Goal: Information Seeking & Learning: Learn about a topic

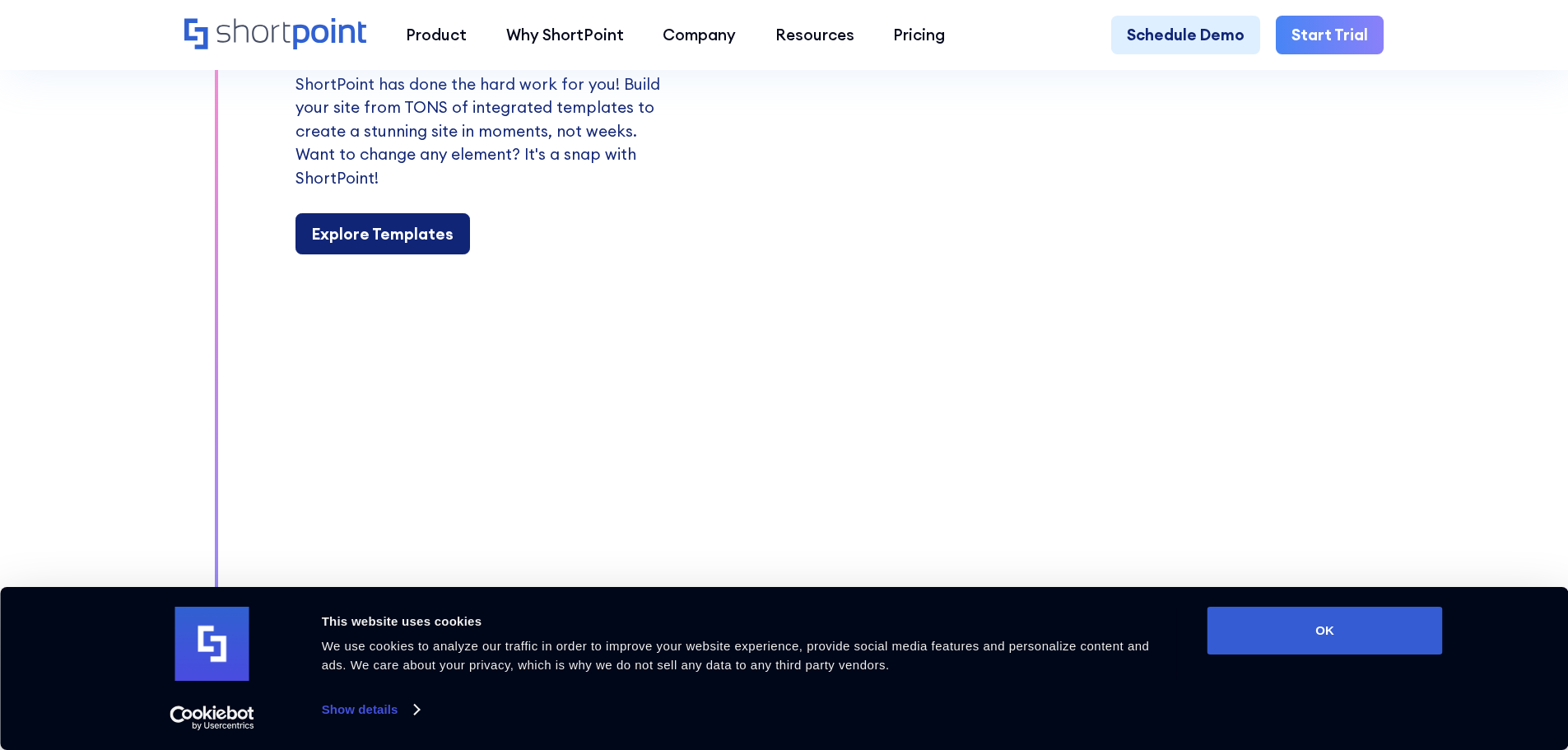
scroll to position [1998, 0]
click at [388, 243] on div "Explore Templates" at bounding box center [382, 233] width 142 height 24
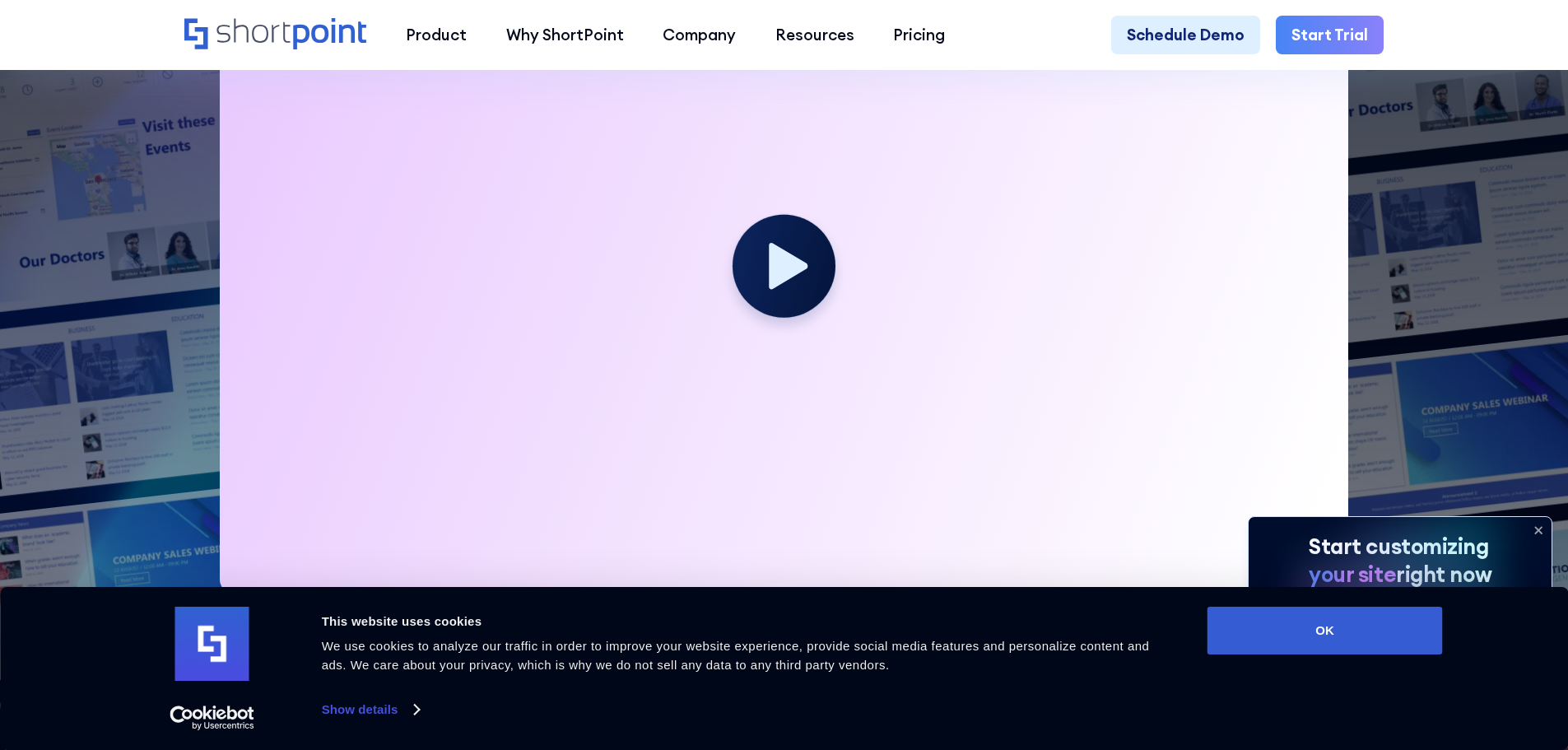
scroll to position [672, 0]
click at [1312, 641] on button "OK" at bounding box center [1325, 630] width 236 height 48
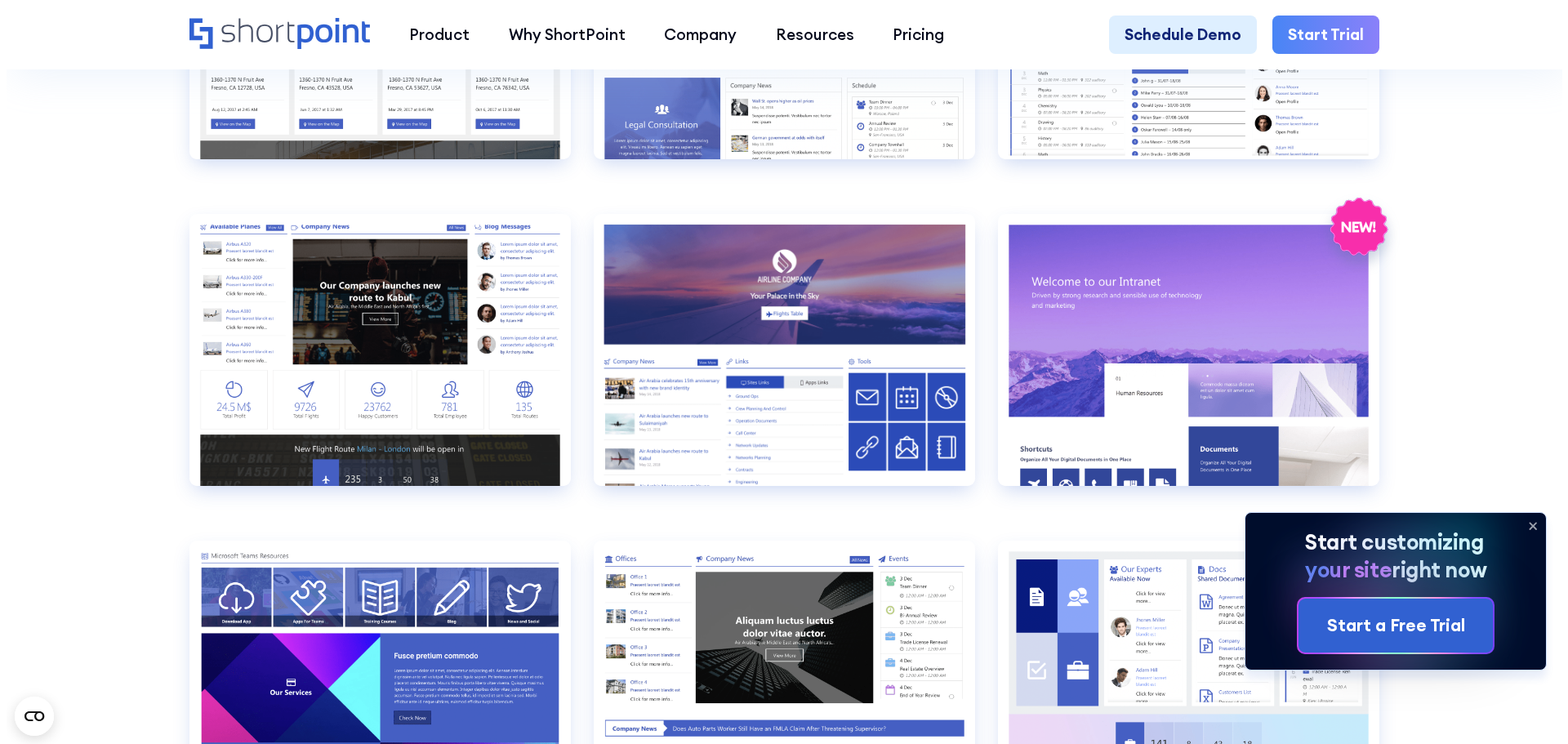
scroll to position [2267, 0]
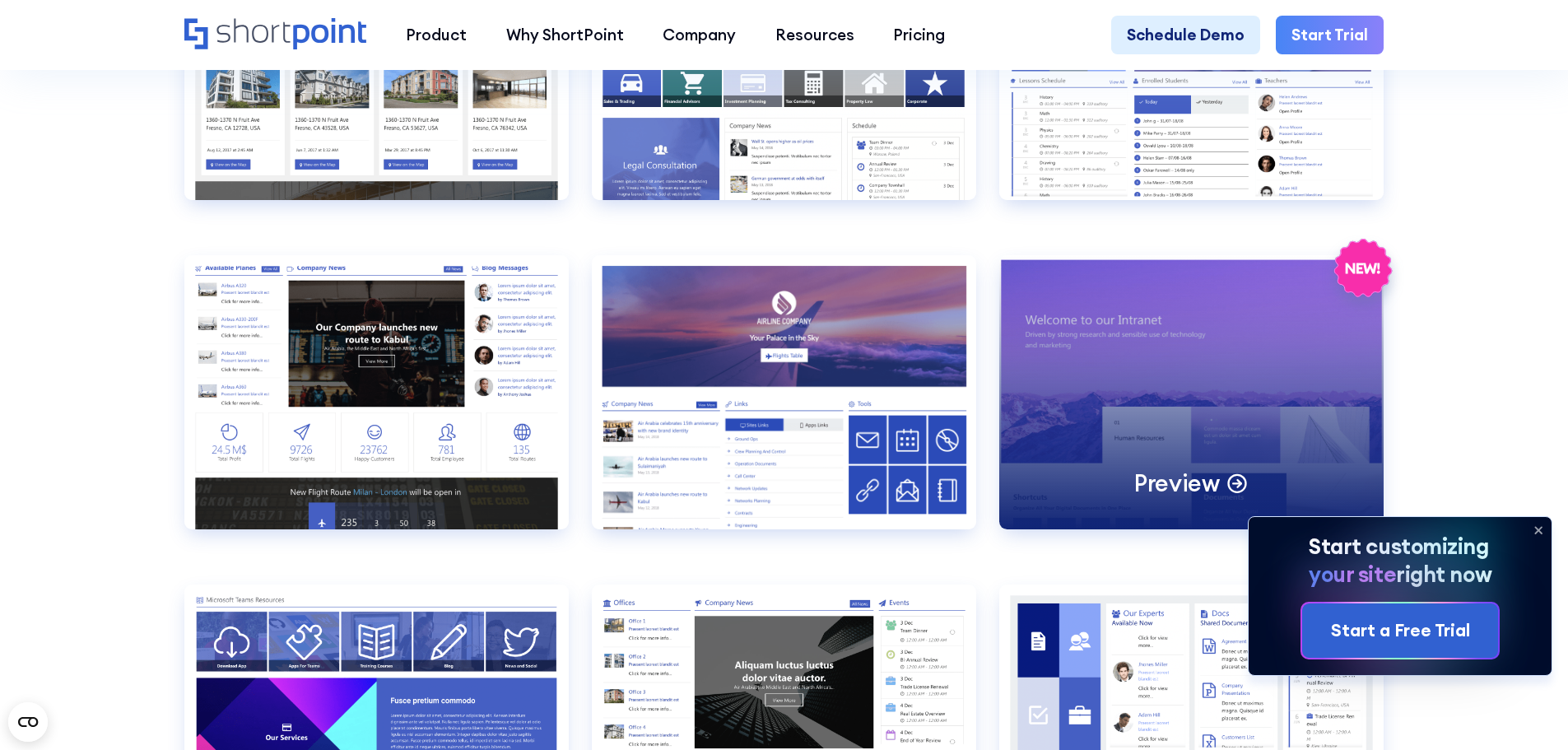
click at [1281, 369] on div "Preview" at bounding box center [1191, 392] width 384 height 274
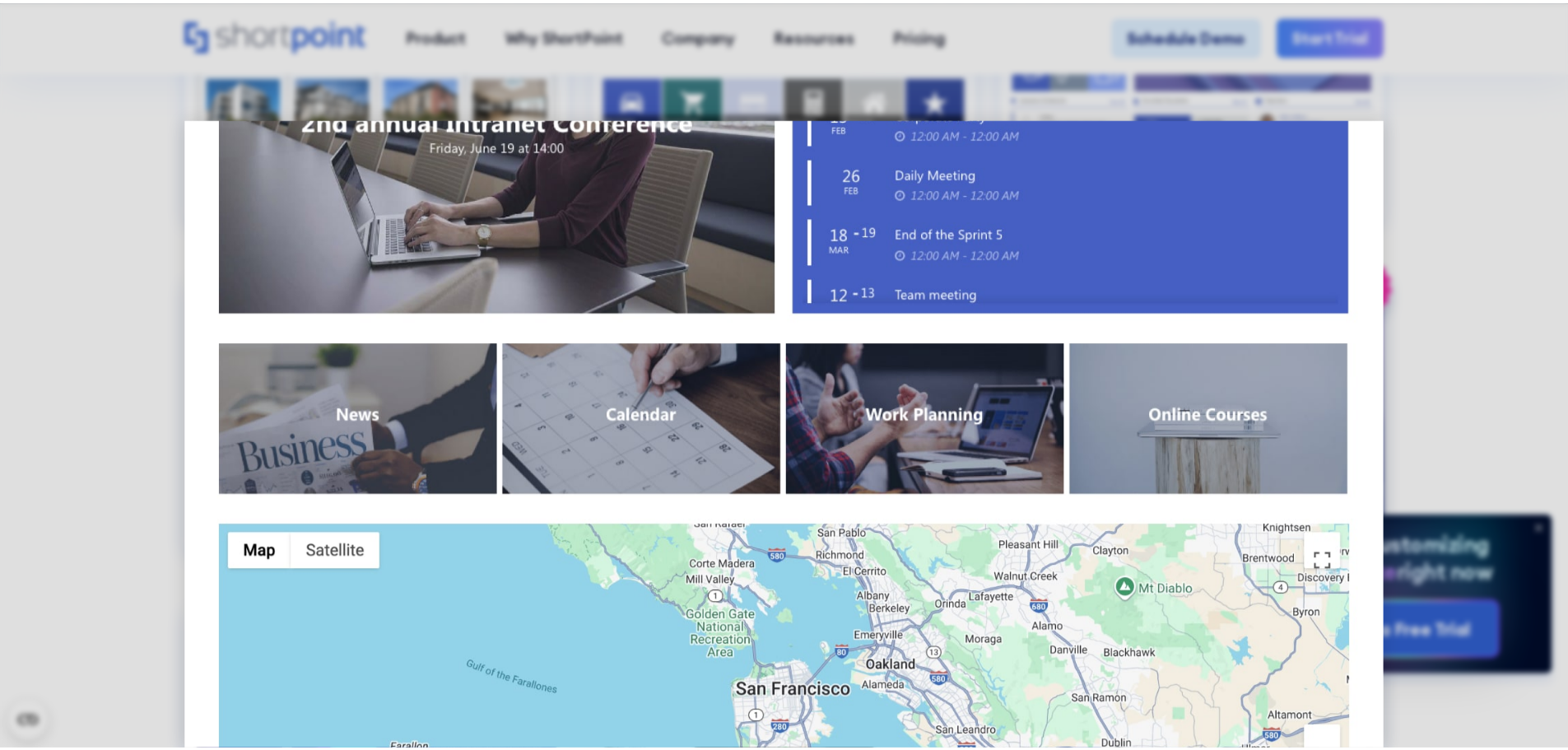
scroll to position [1555, 0]
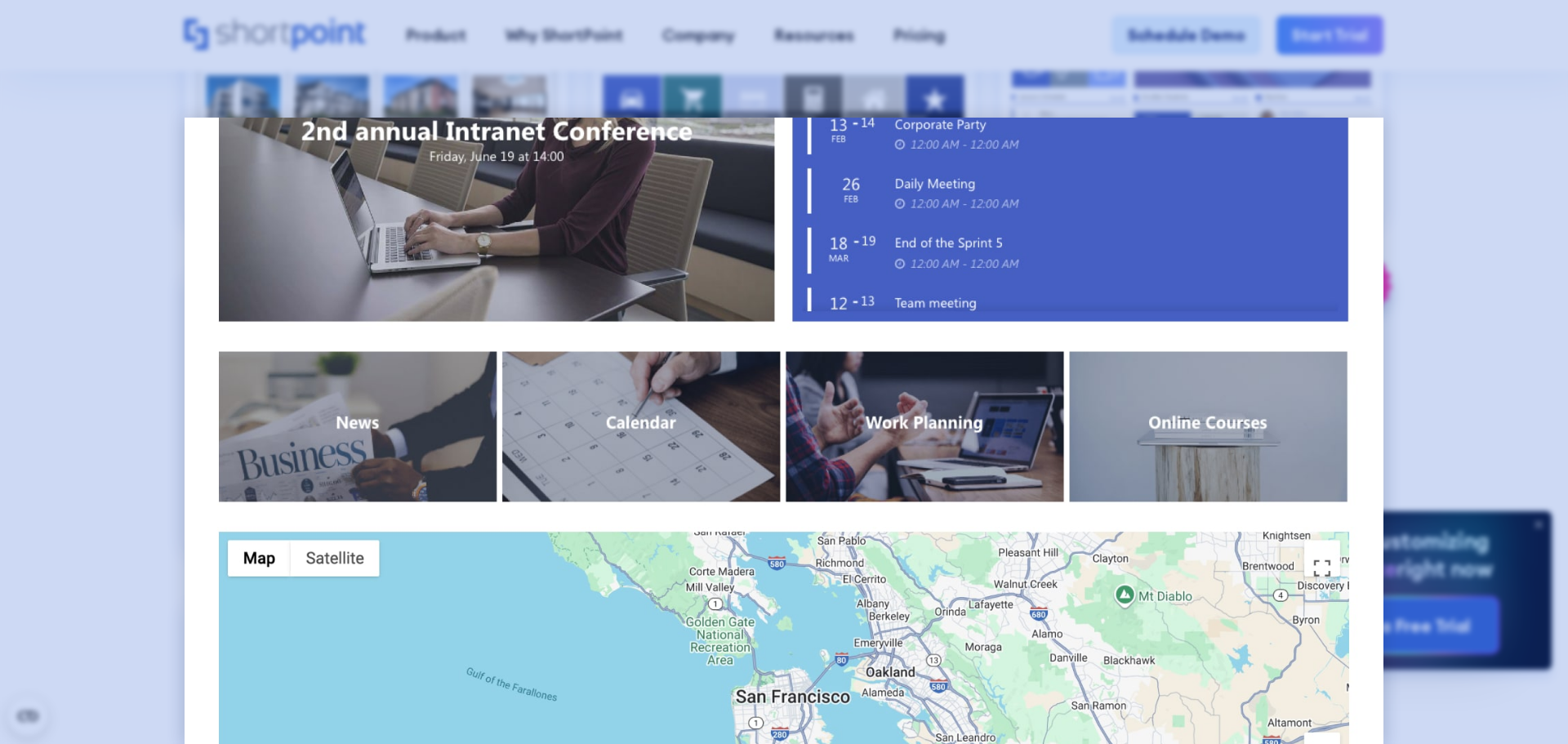
click at [157, 433] on div at bounding box center [784, 372] width 1568 height 744
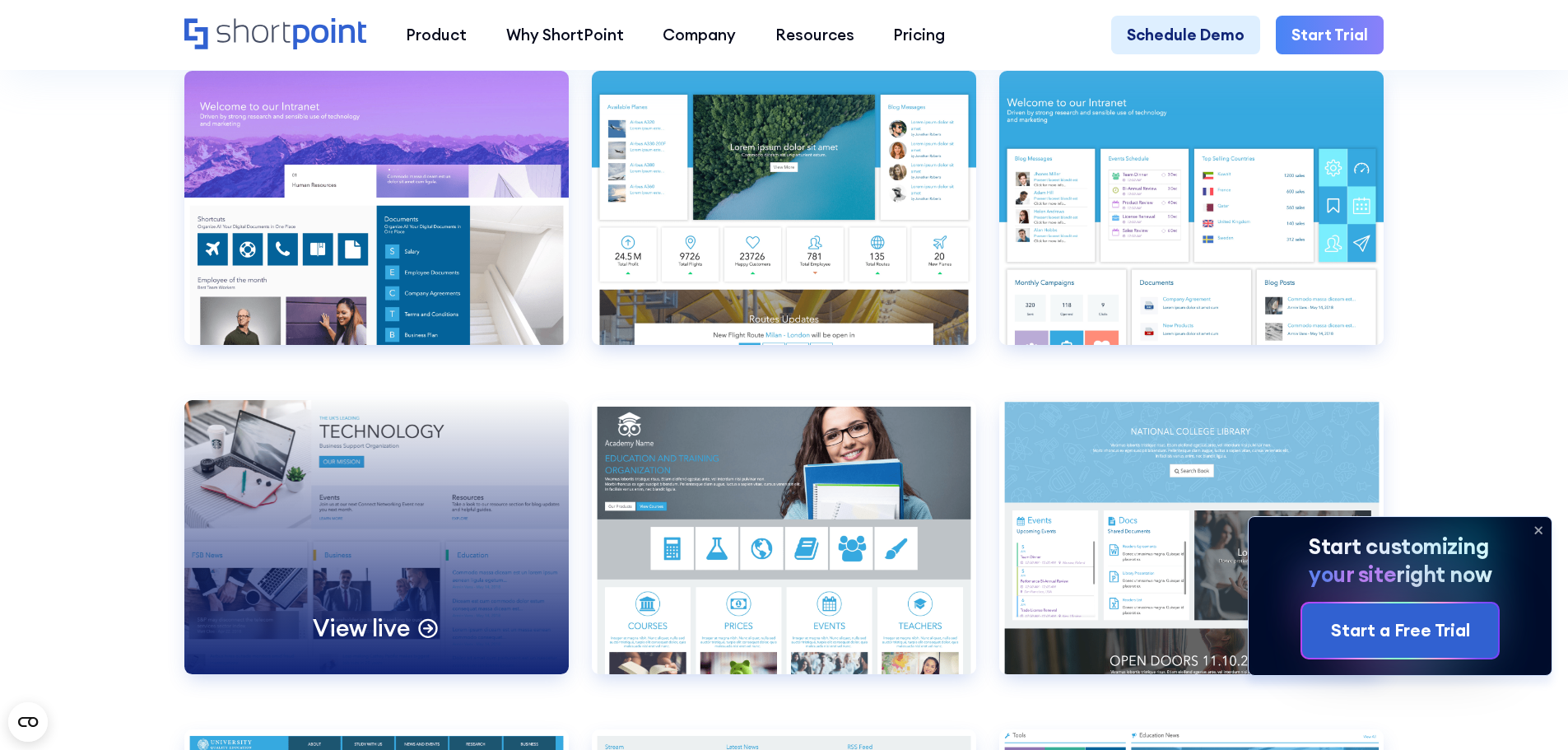
scroll to position [7307, 0]
